Goal: Navigation & Orientation: Find specific page/section

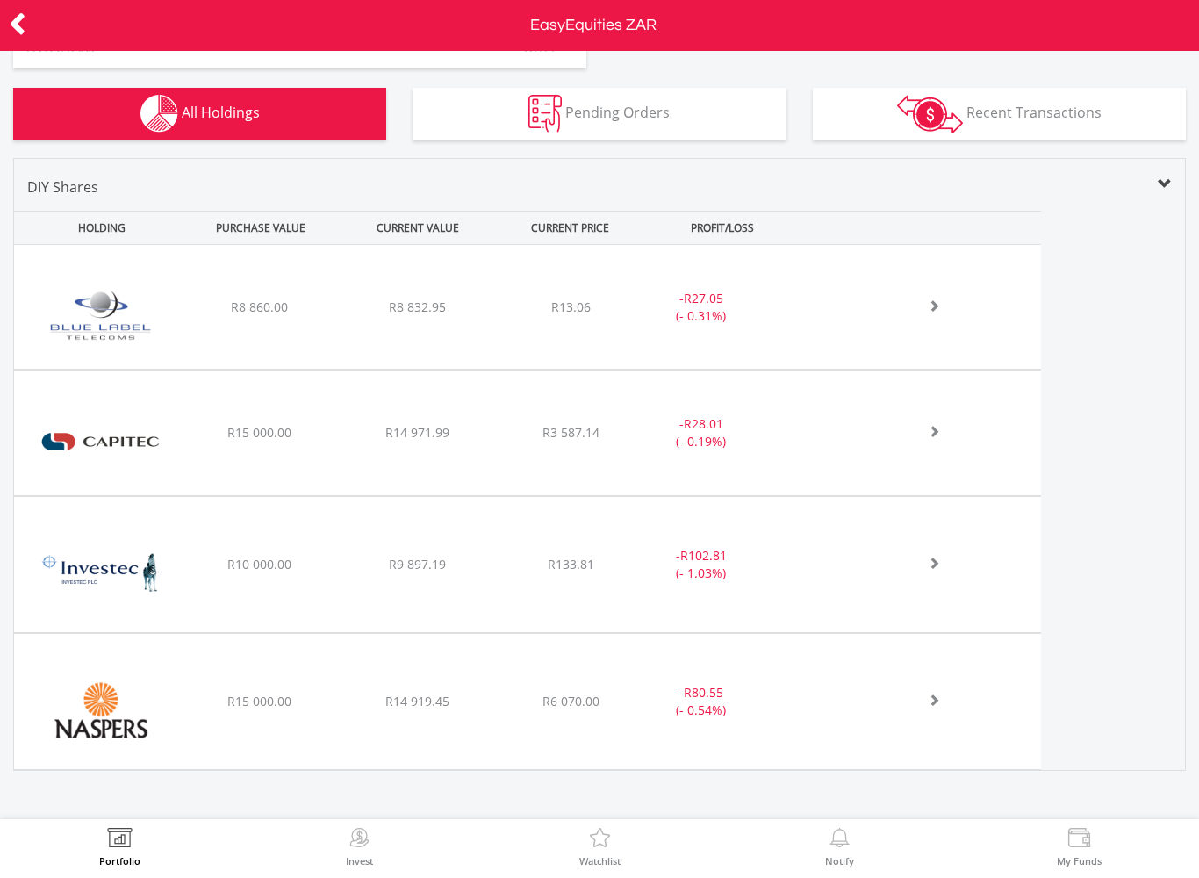
scroll to position [558, 0]
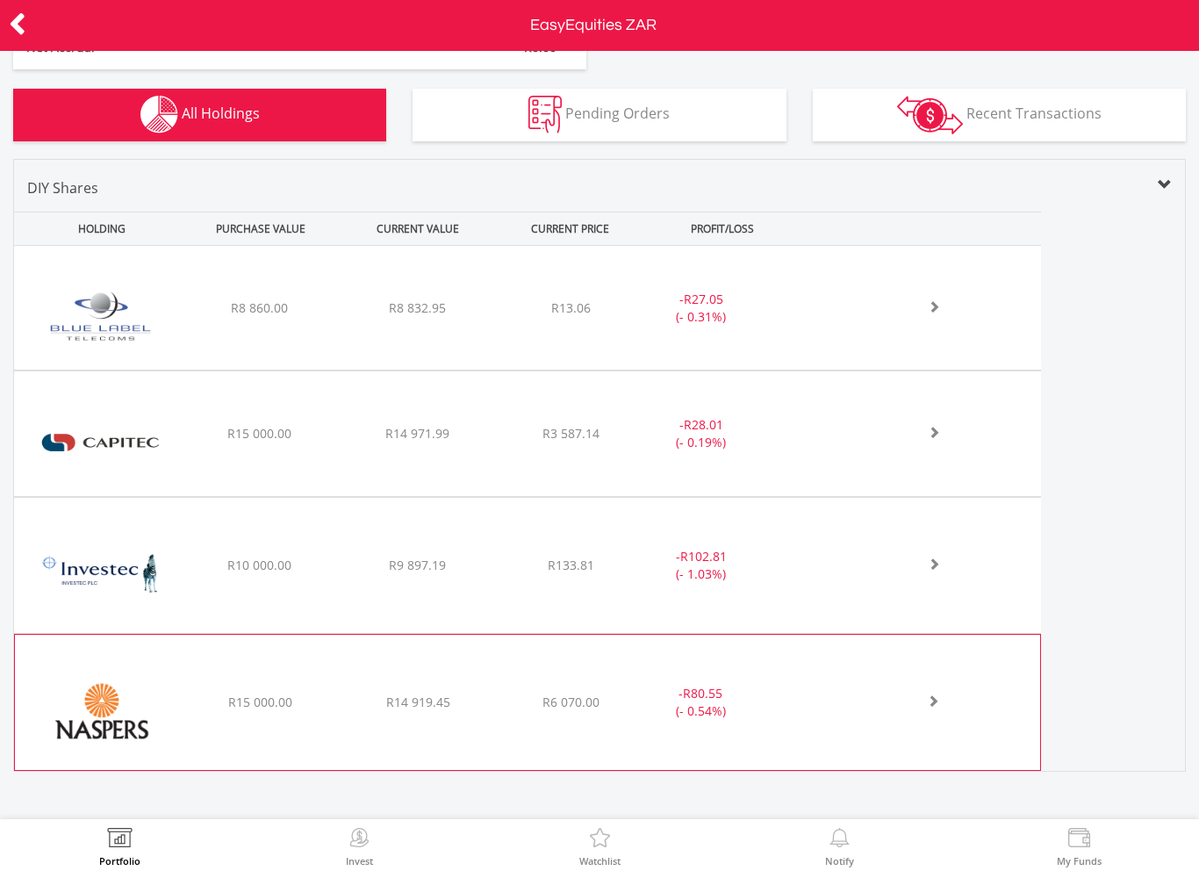
click at [178, 694] on img at bounding box center [101, 711] width 155 height 109
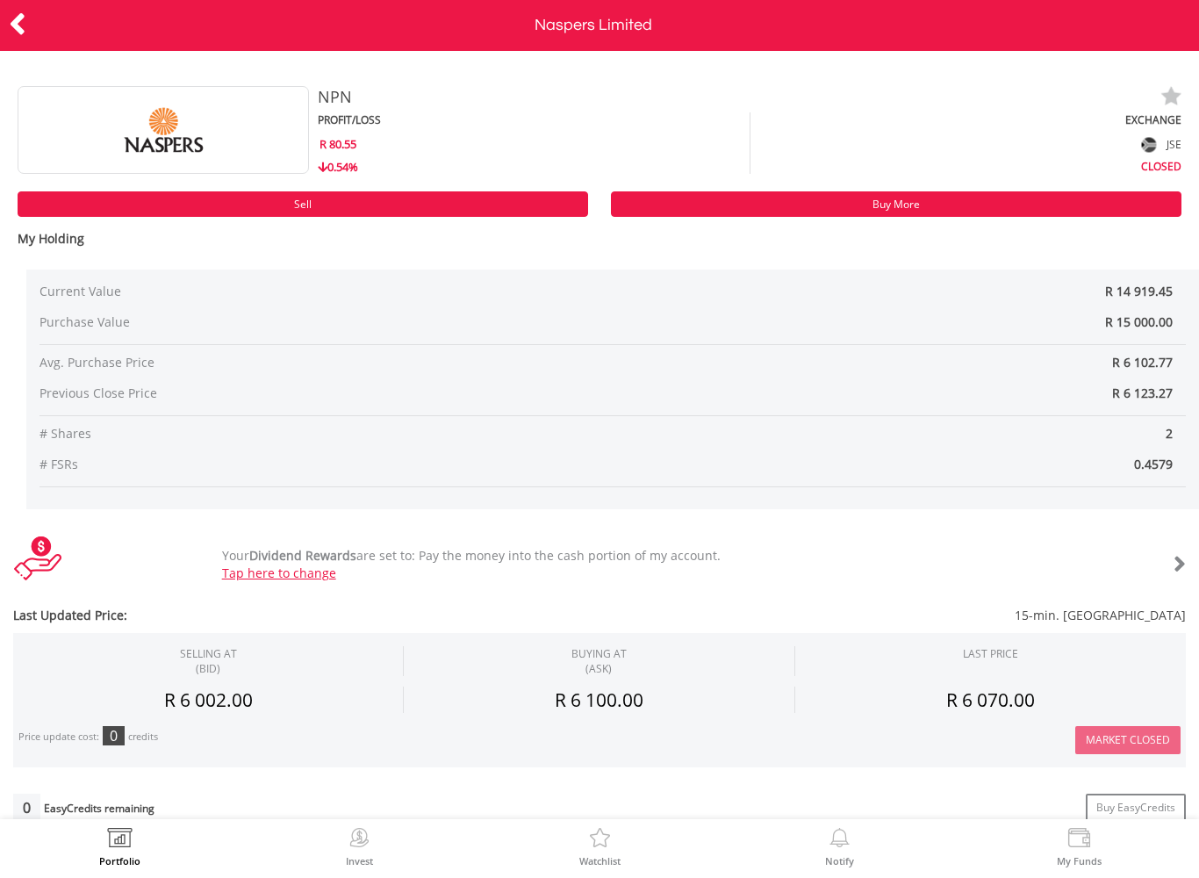
click at [8, 41] on div at bounding box center [60, 25] width 120 height 37
click at [23, 18] on icon at bounding box center [18, 24] width 18 height 34
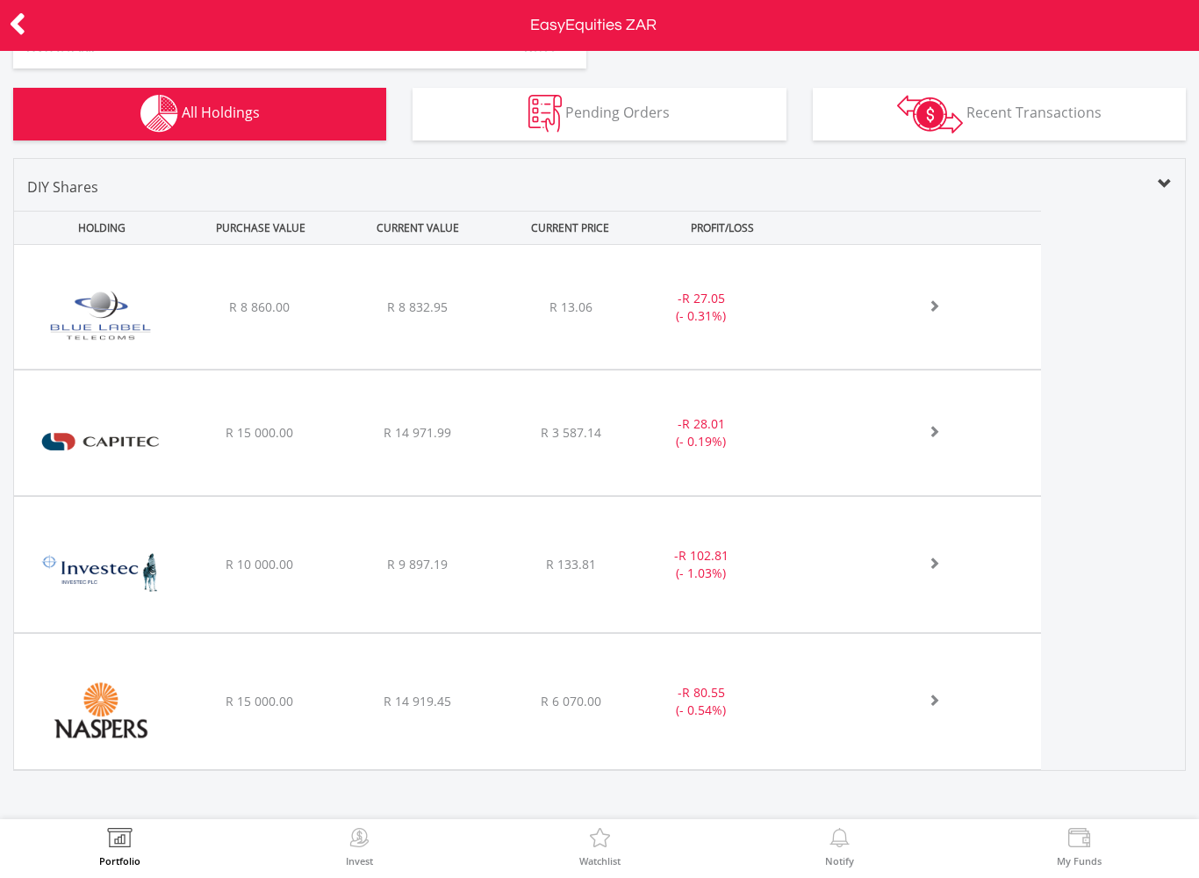
scroll to position [558, 0]
click at [13, 14] on icon at bounding box center [18, 24] width 18 height 34
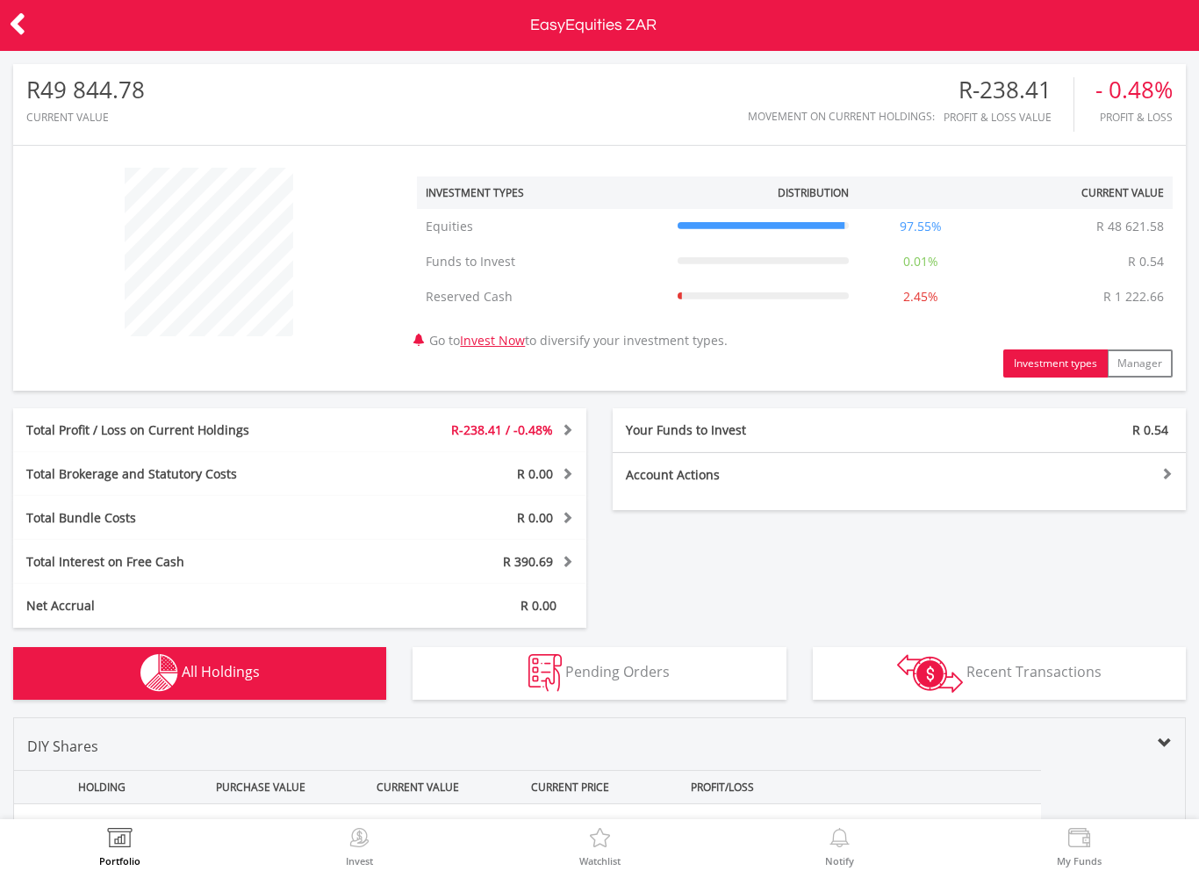
click at [11, 37] on icon at bounding box center [18, 24] width 18 height 34
